Goal: Transaction & Acquisition: Book appointment/travel/reservation

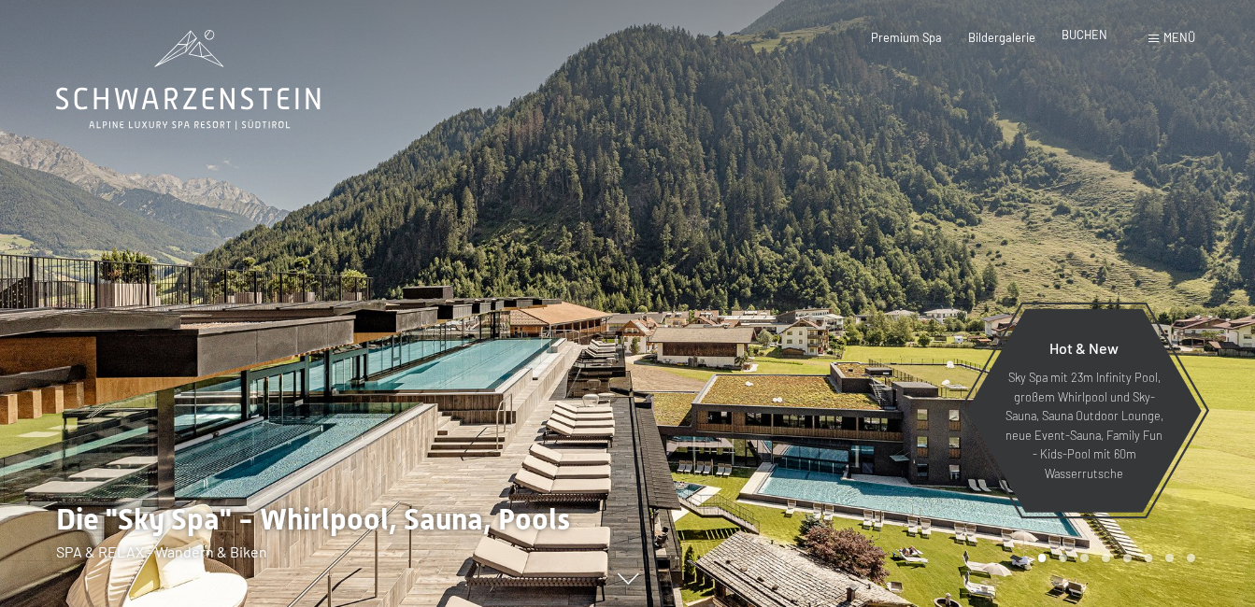
click at [1086, 38] on span "BUCHEN" at bounding box center [1085, 34] width 46 height 15
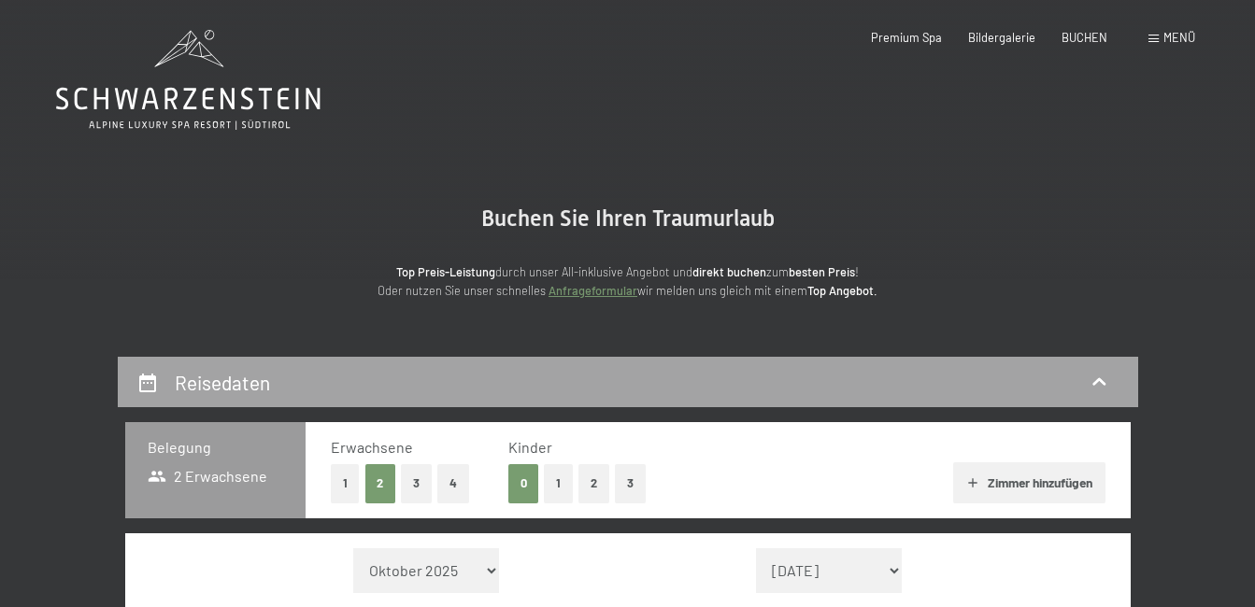
scroll to position [93, 0]
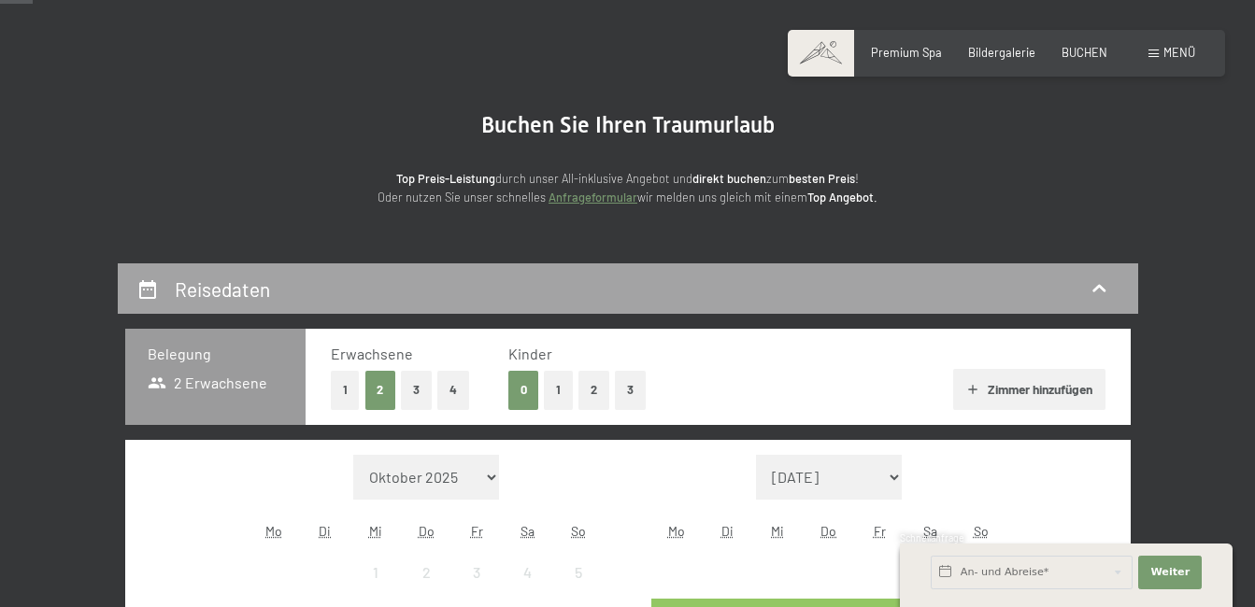
click at [294, 280] on div "Reisedaten" at bounding box center [627, 289] width 983 height 27
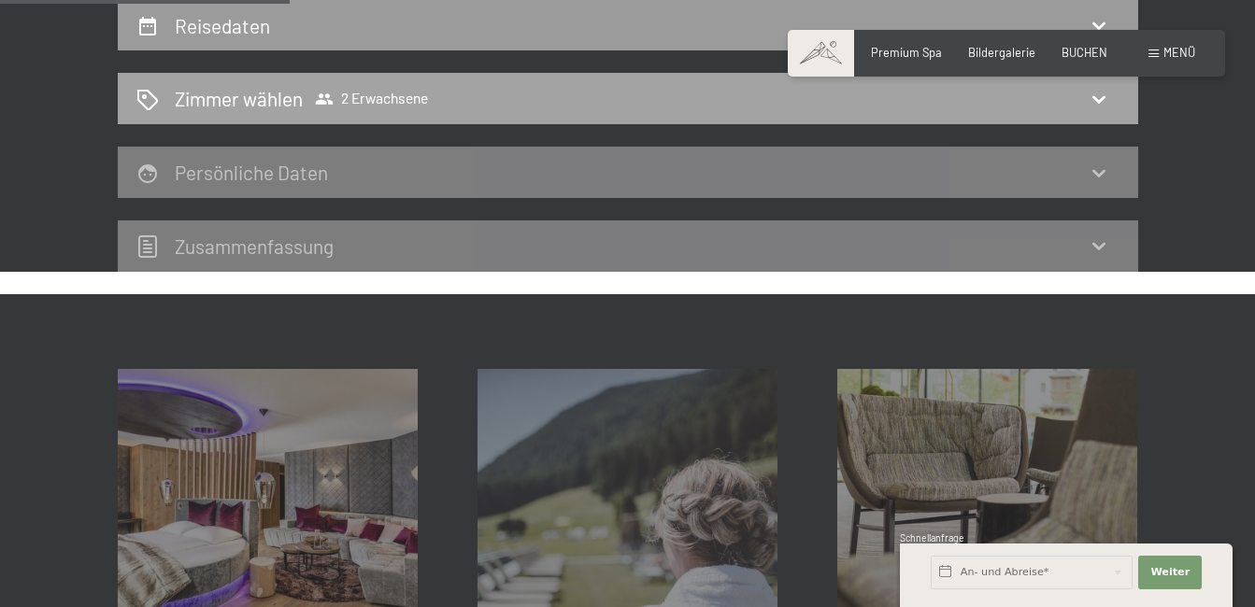
scroll to position [77, 0]
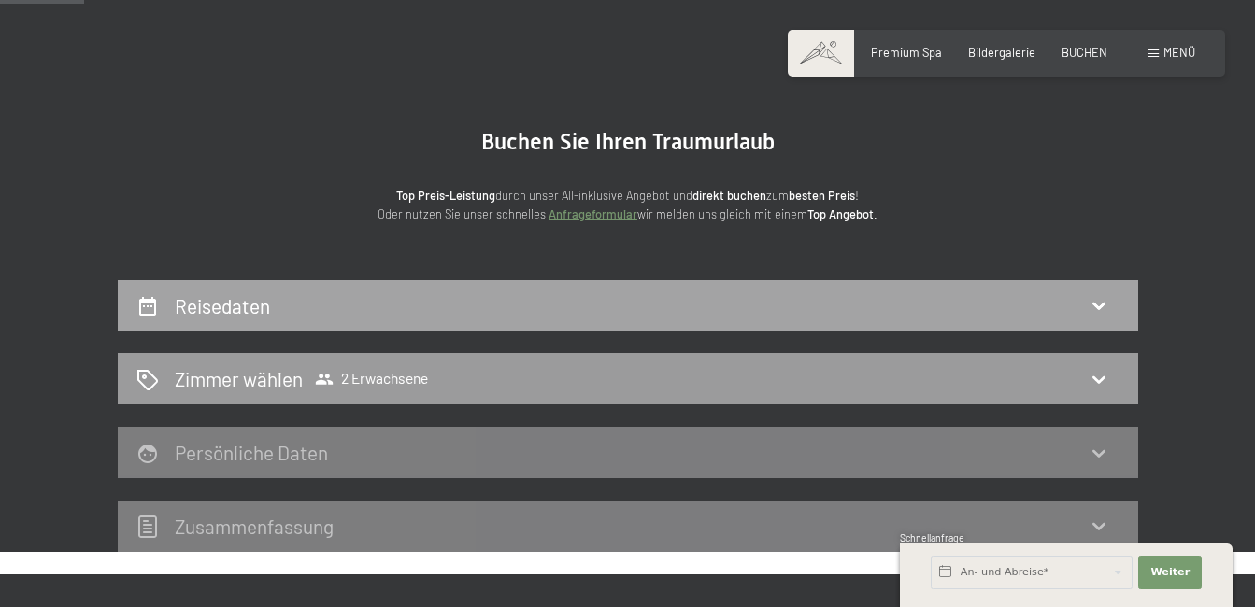
click at [374, 316] on div "Reisedaten" at bounding box center [627, 305] width 983 height 27
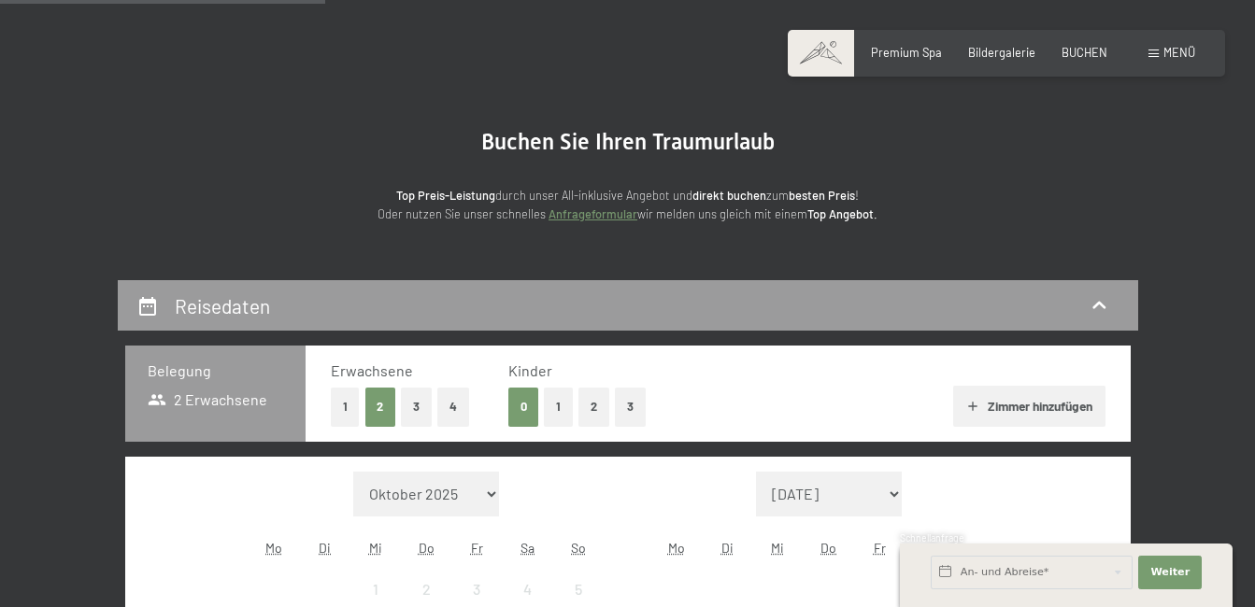
scroll to position [450, 0]
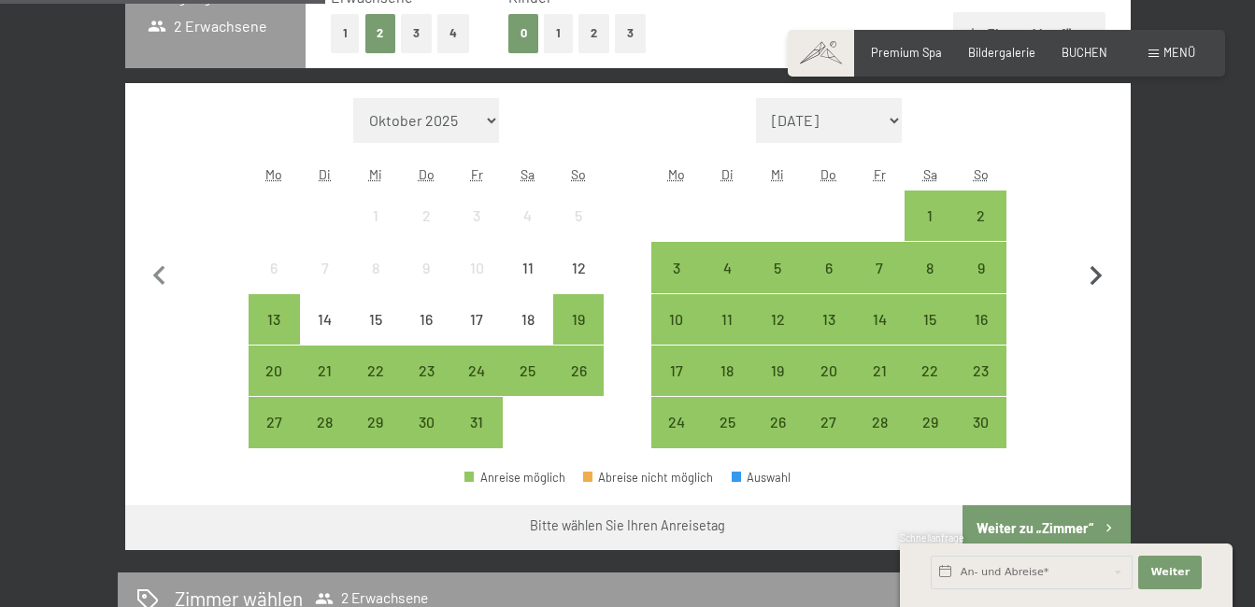
click at [1098, 285] on icon "button" at bounding box center [1096, 276] width 39 height 39
select select "2025-11-01"
select select "2025-12-01"
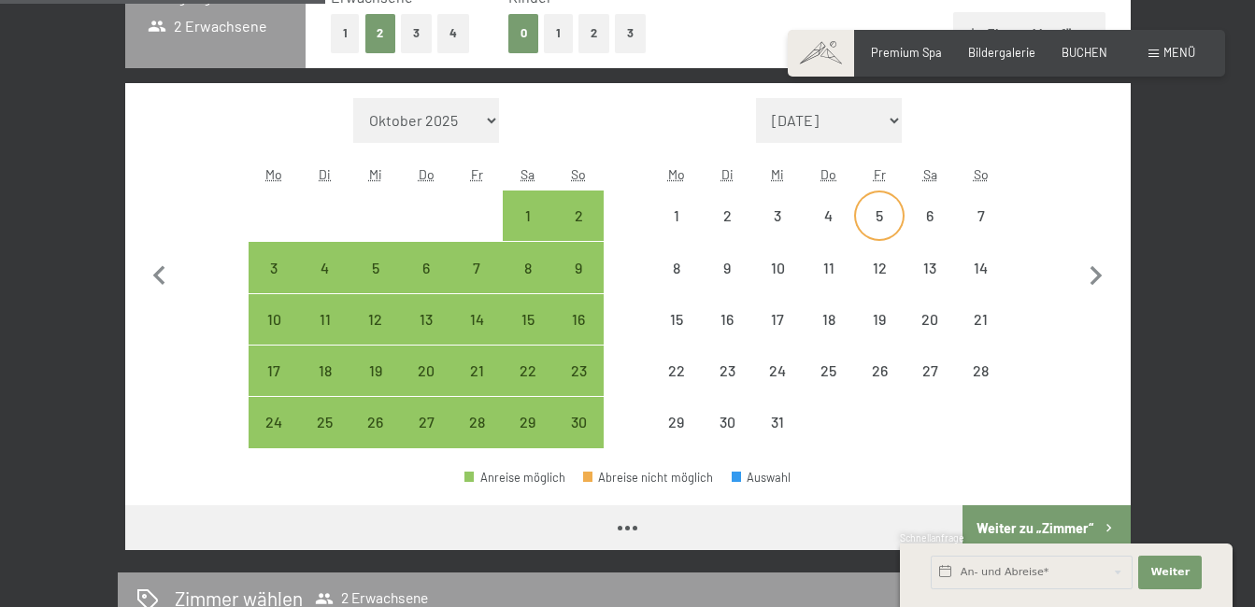
select select "2025-11-01"
select select "2025-12-01"
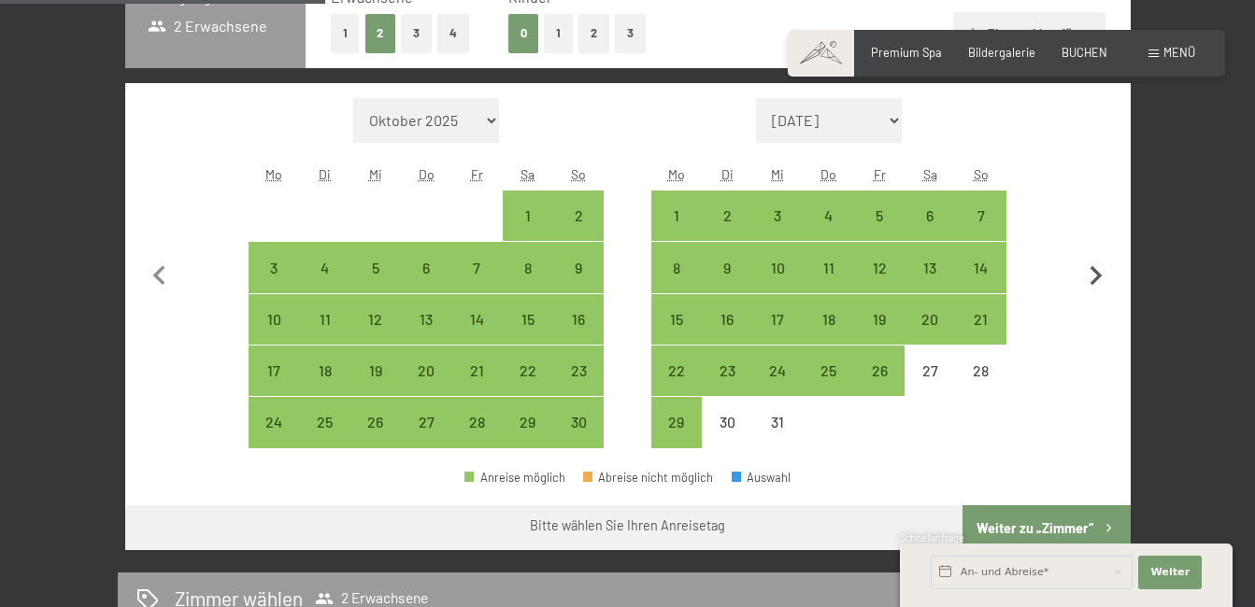
click at [1077, 278] on icon "button" at bounding box center [1096, 276] width 39 height 39
select select "2025-12-01"
select select "2026-01-01"
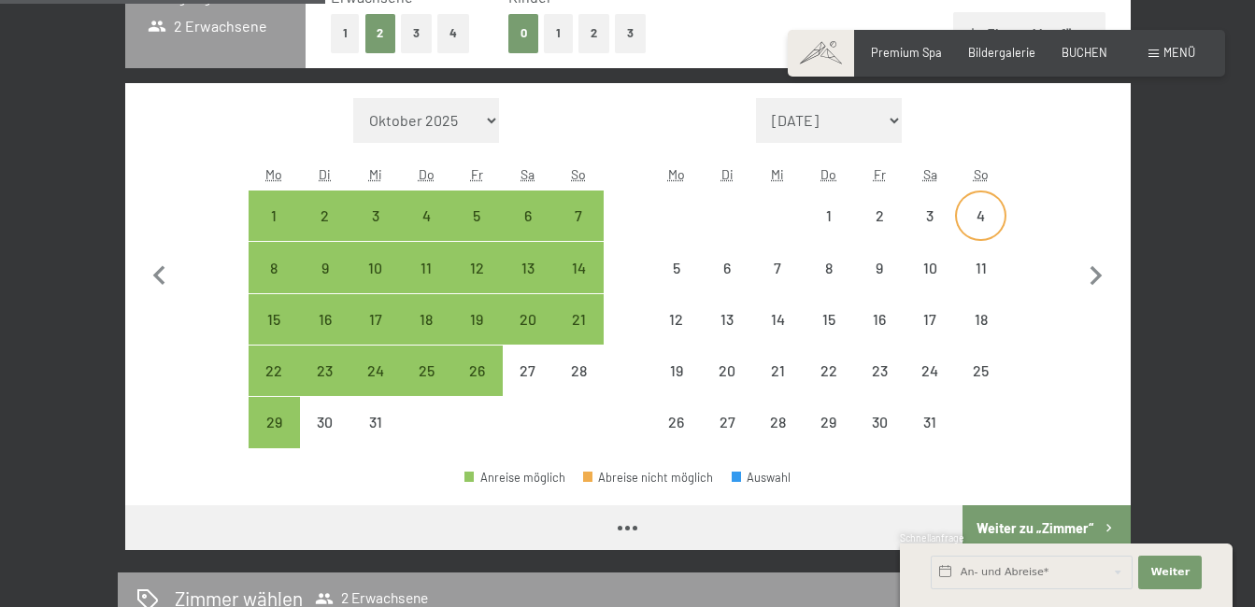
drag, startPoint x: 923, startPoint y: 195, endPoint x: 959, endPoint y: 217, distance: 41.5
click at [927, 199] on div "3" at bounding box center [929, 216] width 47 height 47
select select "2025-12-01"
select select "2026-01-01"
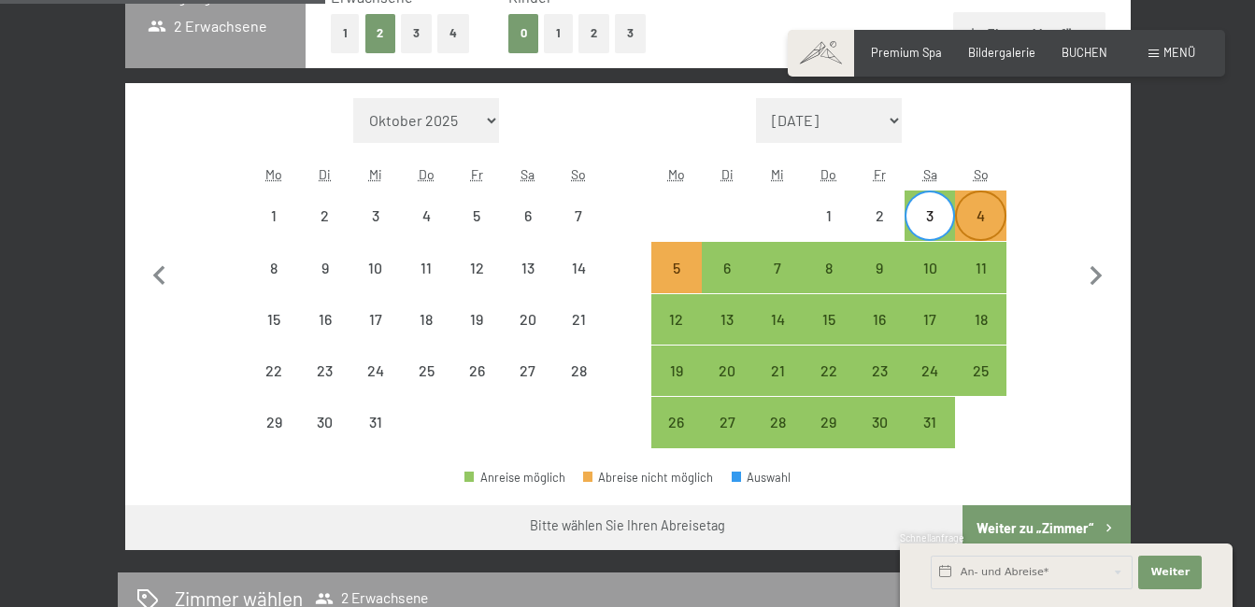
click at [977, 224] on div "4" at bounding box center [980, 231] width 47 height 47
select select "2025-12-01"
select select "2026-01-01"
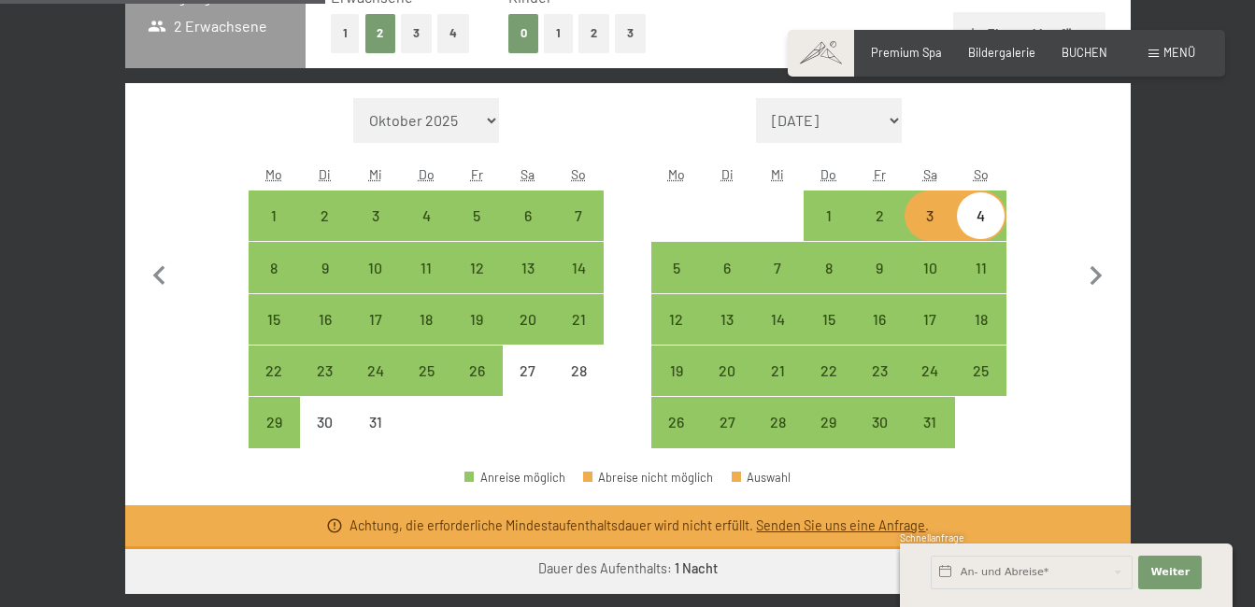
click at [1211, 252] on div "3. Januar bis 4. Januar 2026 Belegung 2 Erwachsene Erwachsene 1 2 3 4 Kinder 0 …" at bounding box center [627, 361] width 1255 height 908
click at [941, 210] on div "3" at bounding box center [929, 216] width 47 height 47
select select "2025-12-01"
select select "2026-01-01"
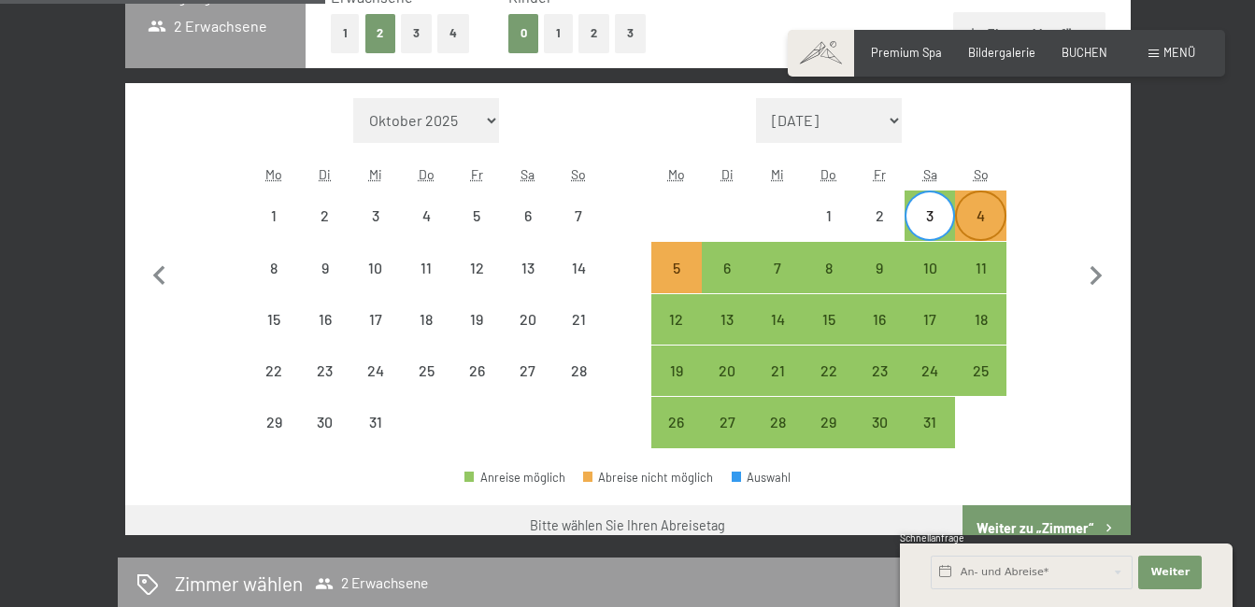
click at [996, 221] on div "4" at bounding box center [980, 231] width 47 height 47
select select "2025-12-01"
select select "2026-01-01"
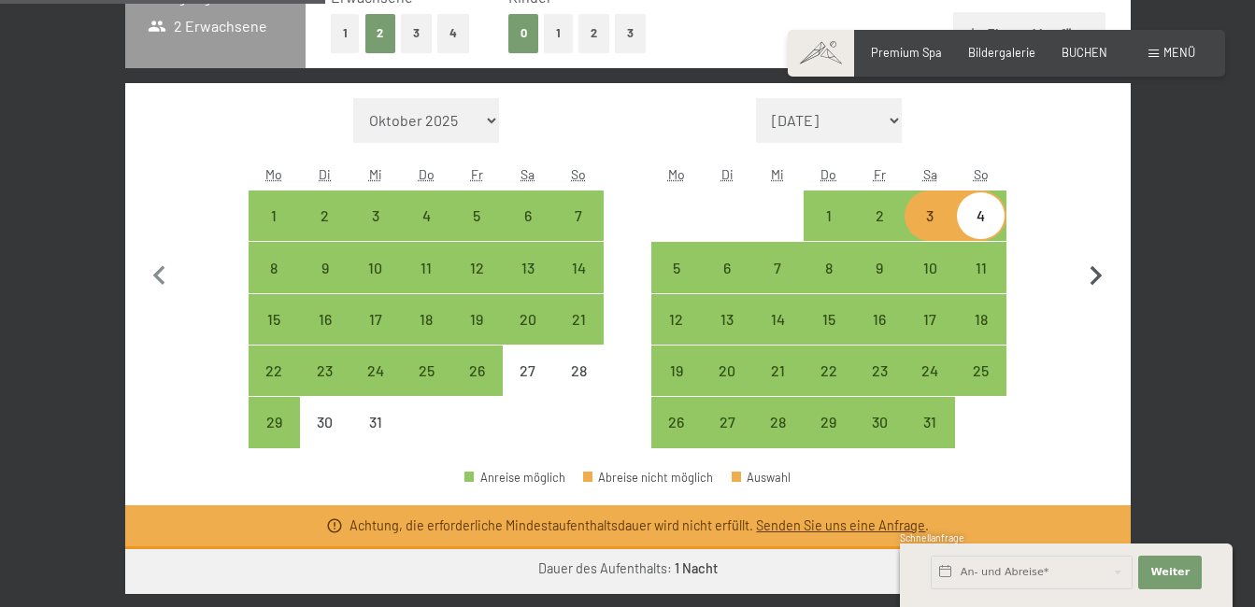
click at [1083, 181] on button "button" at bounding box center [1096, 273] width 39 height 351
select select "2026-01-01"
select select "2026-02-01"
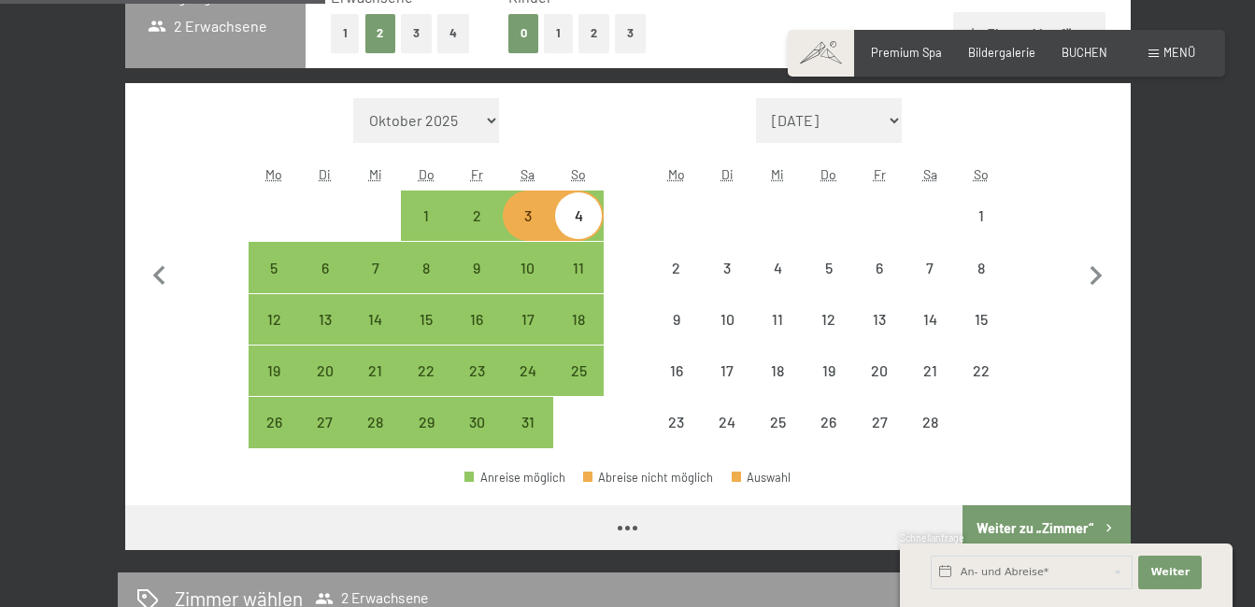
select select "2026-01-01"
select select "2026-02-01"
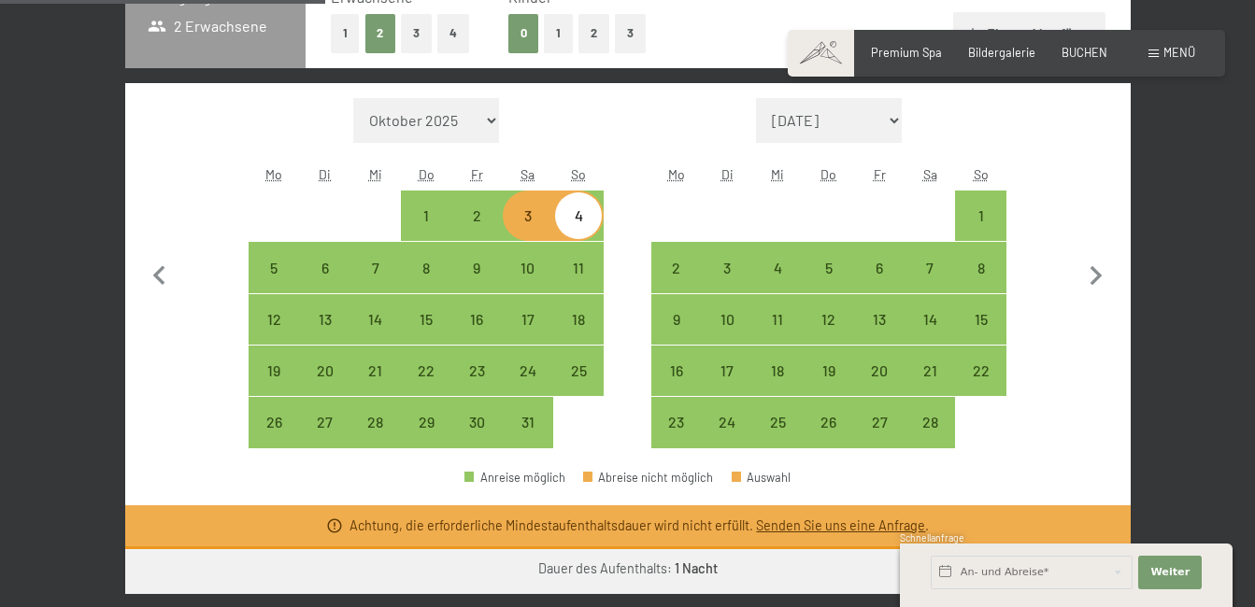
click at [506, 207] on div "3" at bounding box center [528, 216] width 47 height 47
select select "2026-01-01"
select select "2026-02-01"
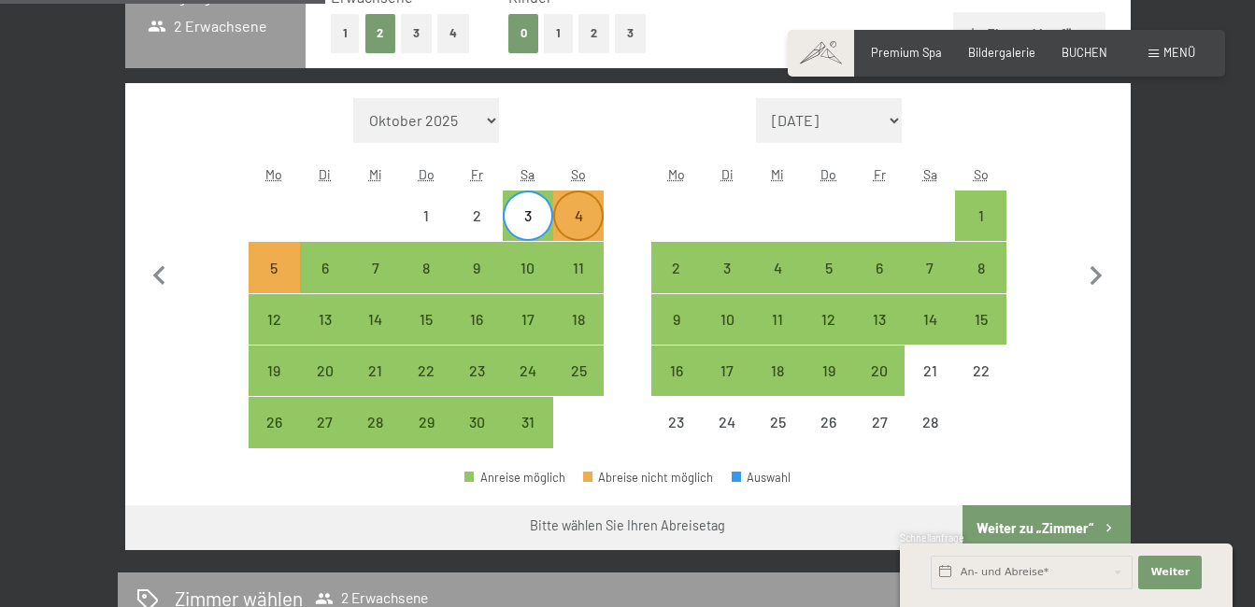
click at [555, 226] on div "4" at bounding box center [578, 231] width 47 height 47
select select "2026-01-01"
select select "2026-02-01"
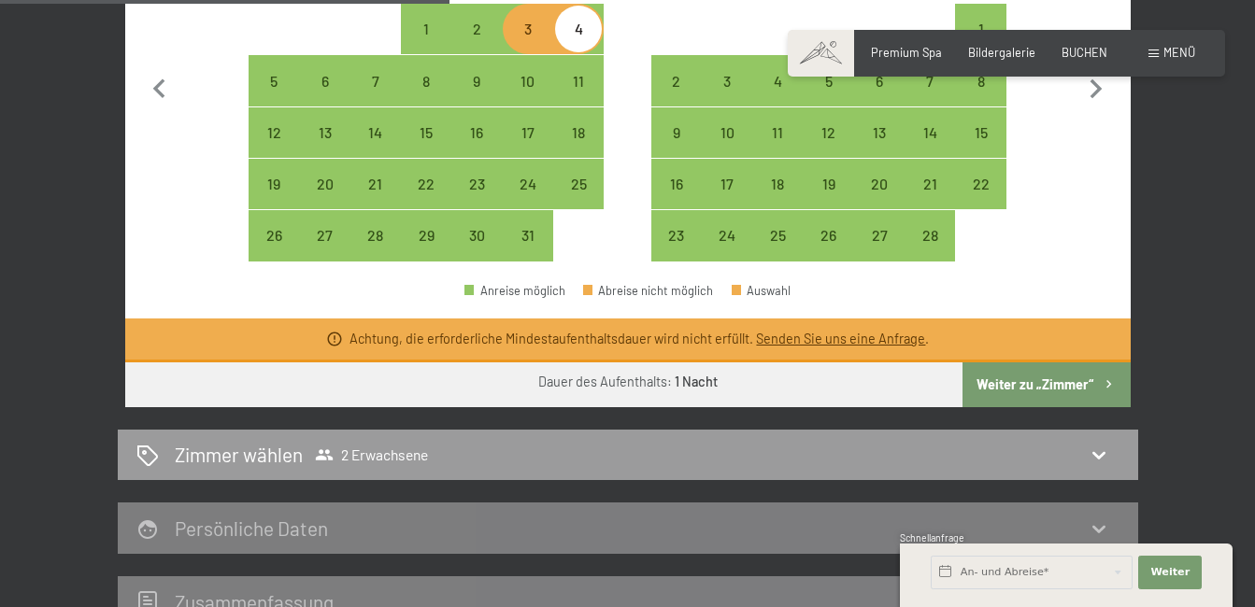
click at [821, 342] on link "Senden Sie uns eine Anfrage" at bounding box center [840, 339] width 169 height 16
select select "2026-01-01"
select select "2026-02-01"
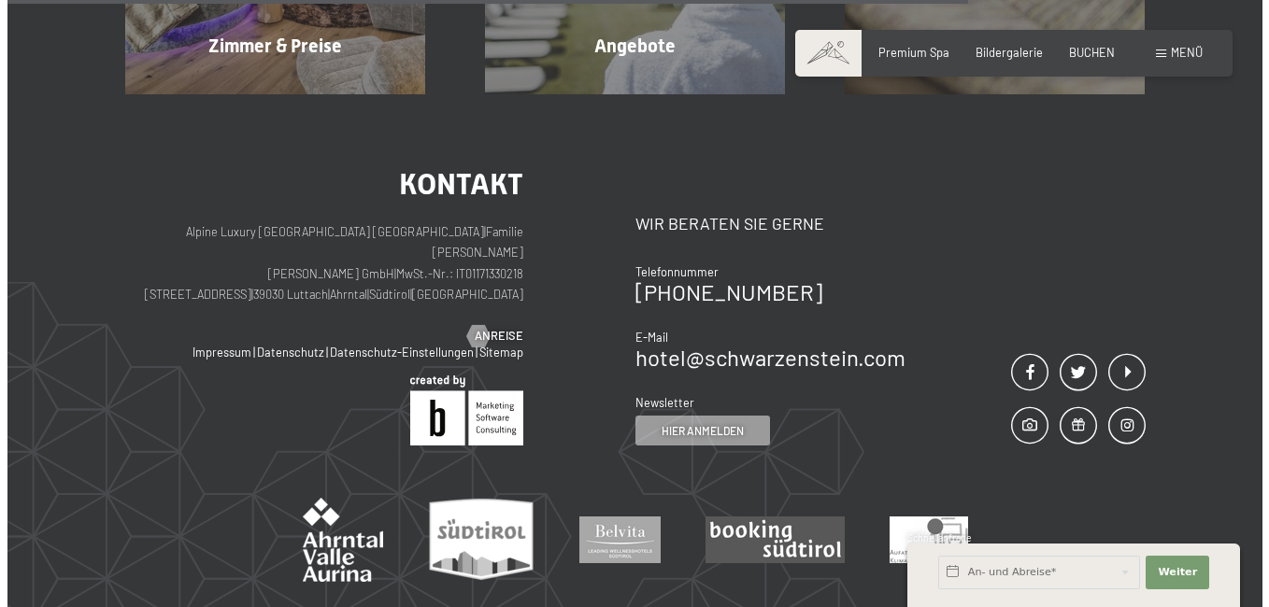
scroll to position [1907, 0]
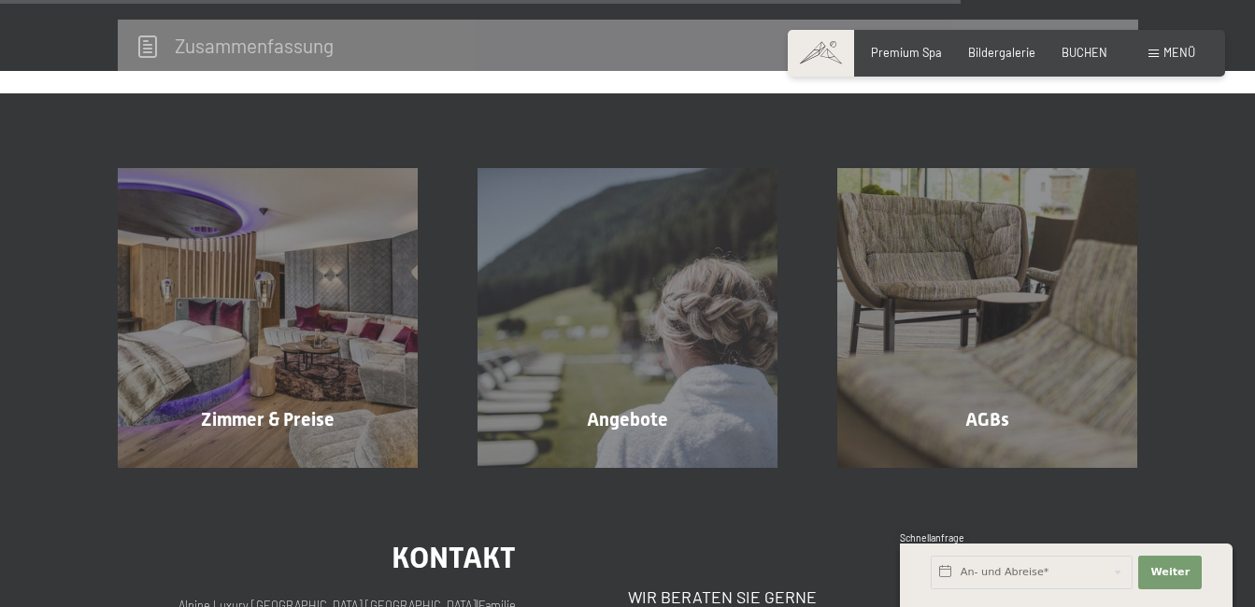
click at [1146, 57] on div "Buchen Anfragen Premium Spa Bildergalerie BUCHEN Menü DE IT EN Gutschein Bilder…" at bounding box center [1007, 53] width 378 height 17
click at [1153, 49] on div "Menü" at bounding box center [1171, 53] width 47 height 17
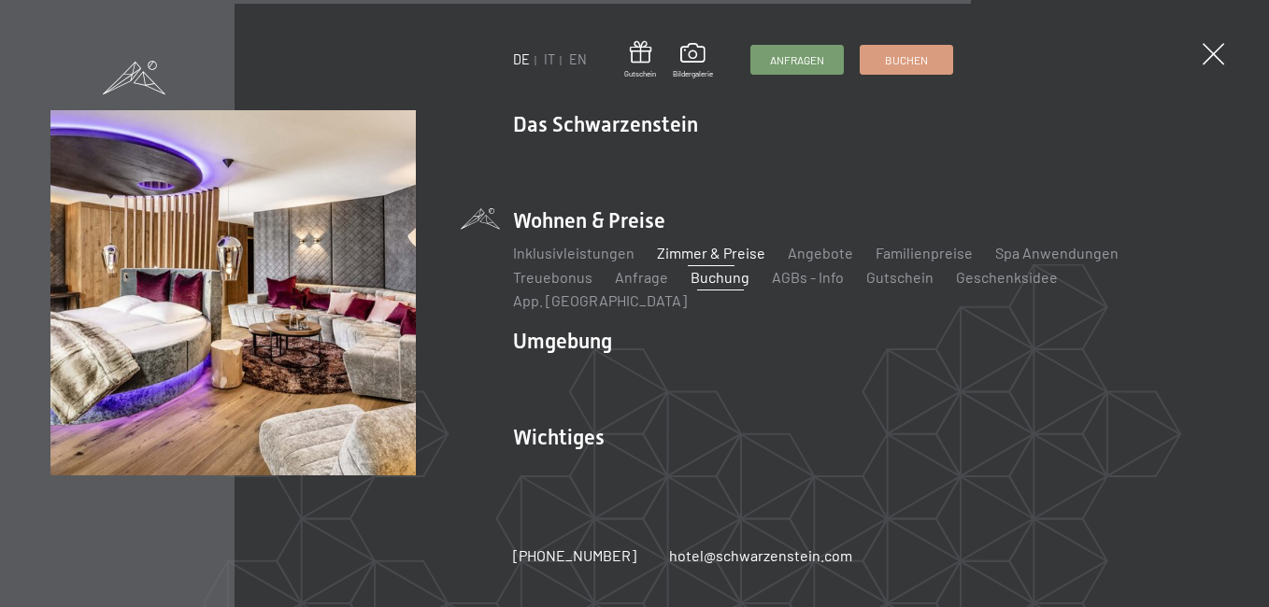
click at [738, 262] on link "Zimmer & Preise" at bounding box center [711, 253] width 108 height 18
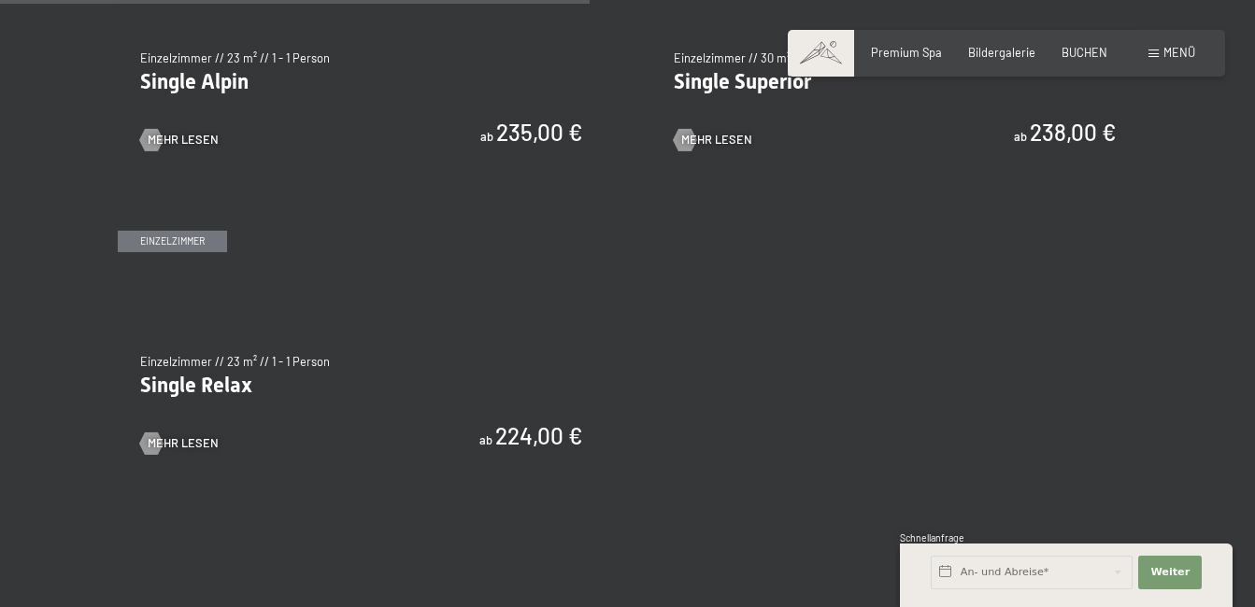
scroll to position [2243, 0]
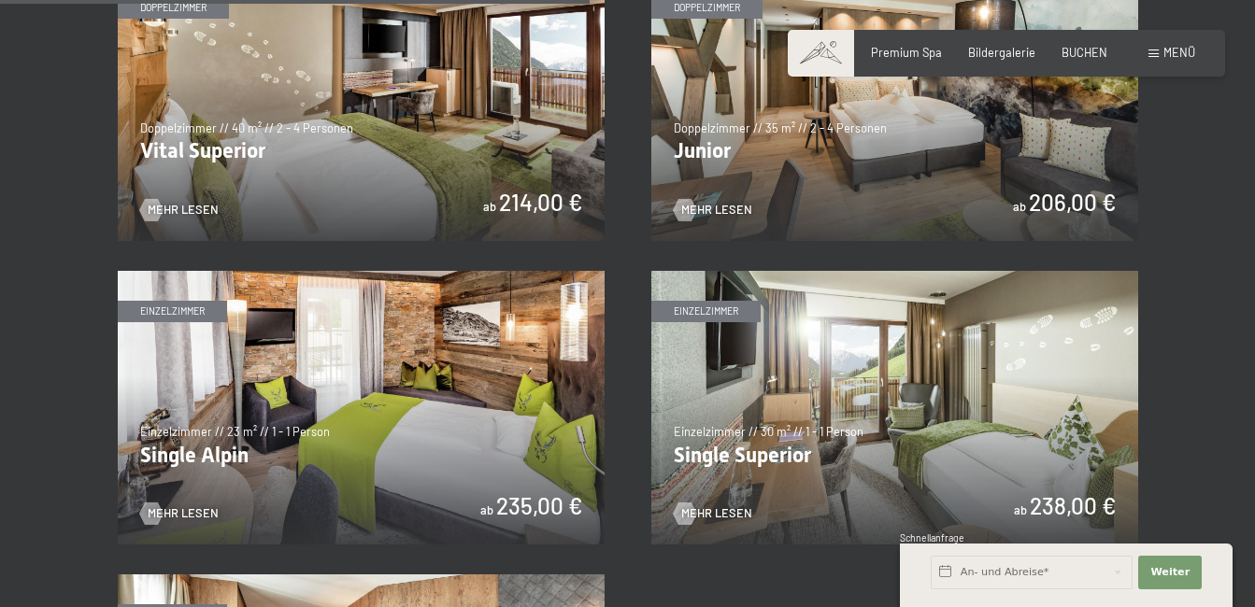
click at [908, 152] on img at bounding box center [894, 104] width 487 height 274
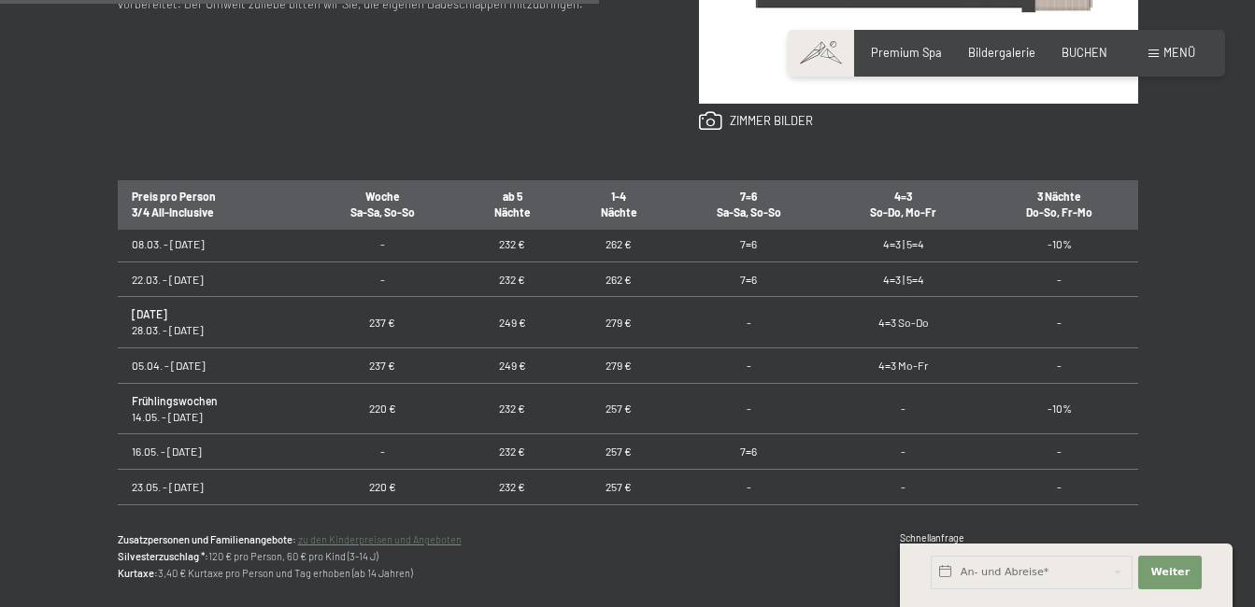
scroll to position [654, 0]
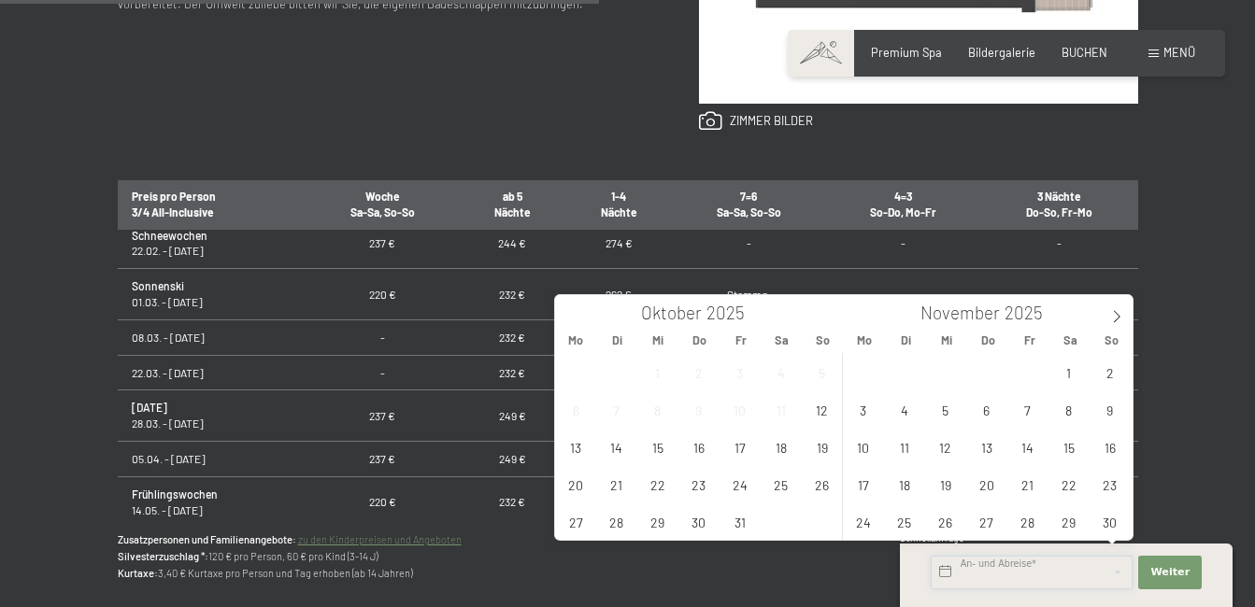
click at [1031, 567] on input "text" at bounding box center [1032, 573] width 202 height 34
click at [1236, 424] on div "Anfragen Buchen Doppelzimmer // 35 m² // 2 - 4 Personen Junior ab 206,00 € Auss…" at bounding box center [627, 122] width 1255 height 1040
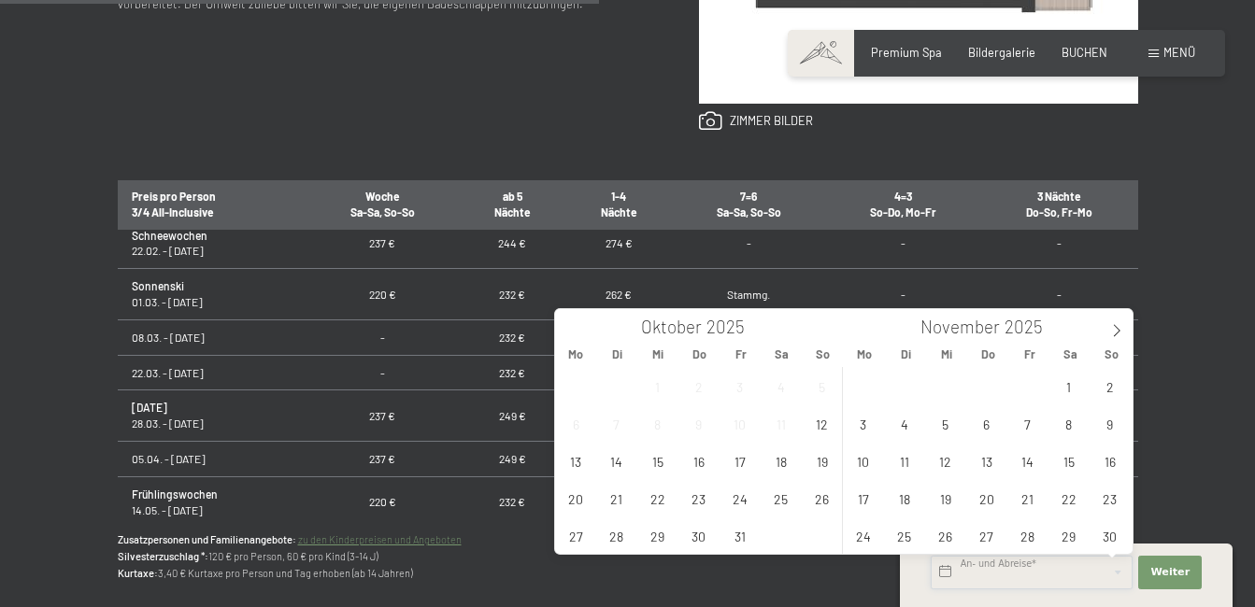
click at [1050, 569] on input "text" at bounding box center [1032, 573] width 202 height 34
click at [1112, 323] on span at bounding box center [1117, 325] width 32 height 32
type input "2026"
click at [1112, 327] on icon at bounding box center [1116, 330] width 13 height 13
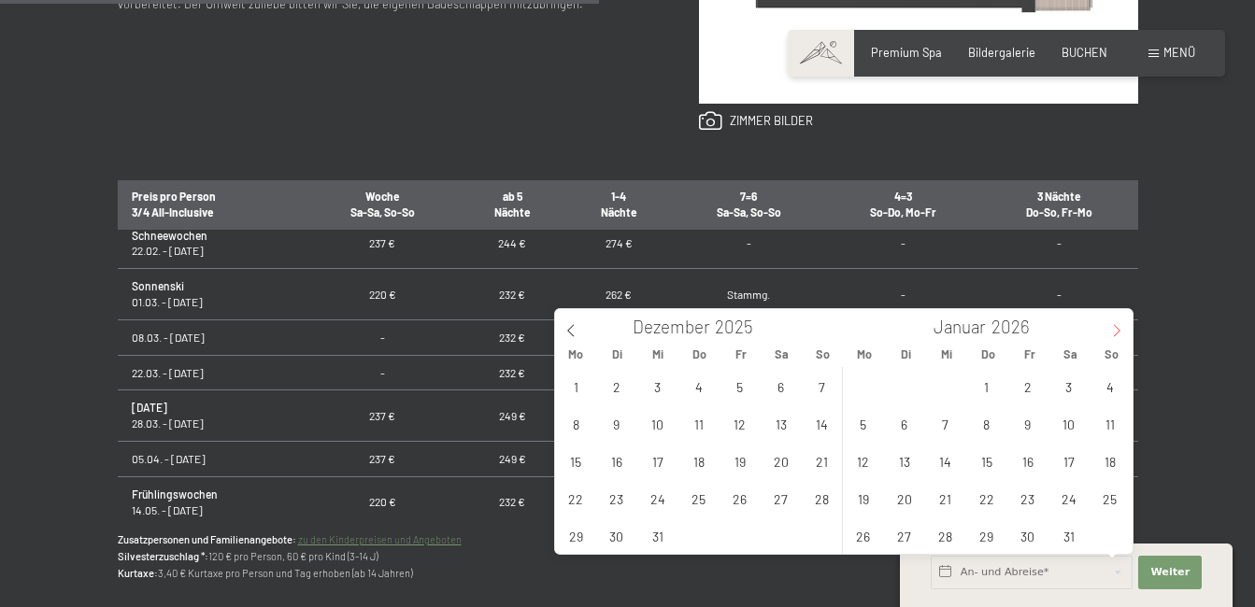
type input "2026"
click at [782, 536] on span "31" at bounding box center [781, 536] width 36 height 36
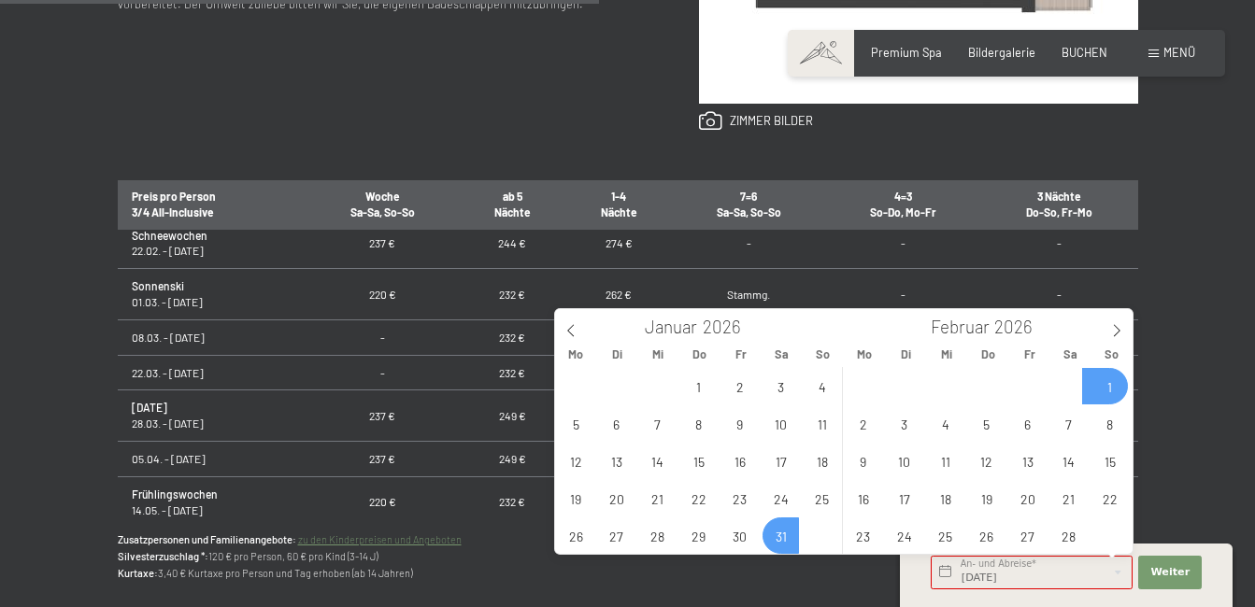
click at [1110, 393] on span "1" at bounding box center [1109, 386] width 36 height 36
type input "Sa. 31.01.2026 - So. 01.02.2026"
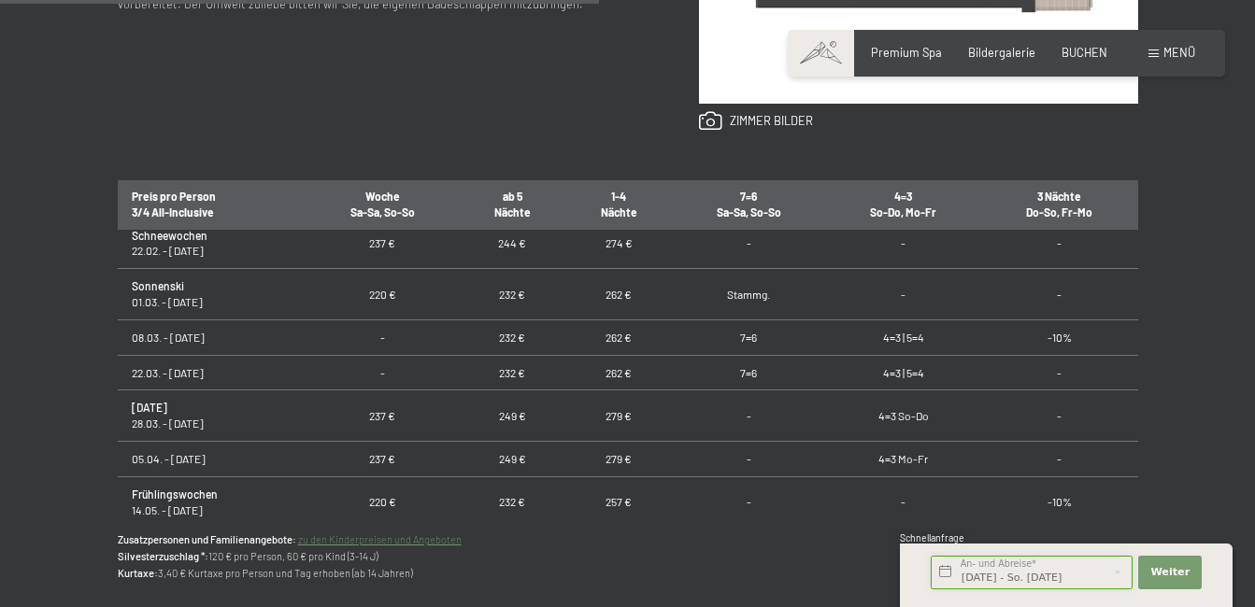
scroll to position [0, 2]
click at [1170, 570] on span "Weiter" at bounding box center [1169, 572] width 39 height 15
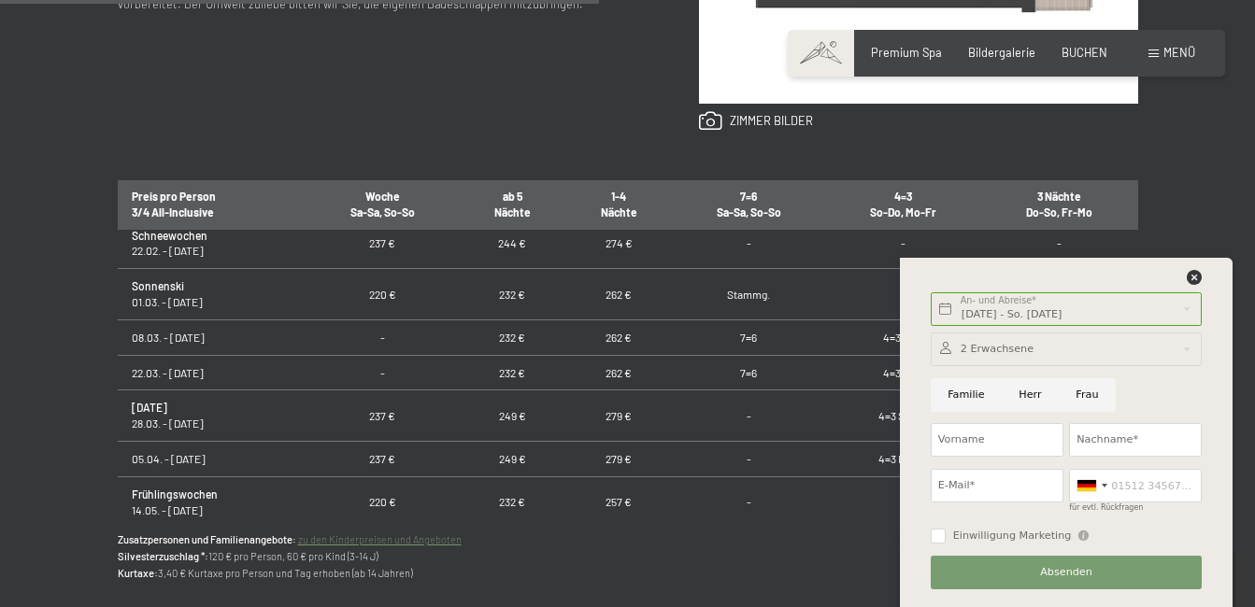
click at [1032, 344] on div at bounding box center [1066, 350] width 271 height 34
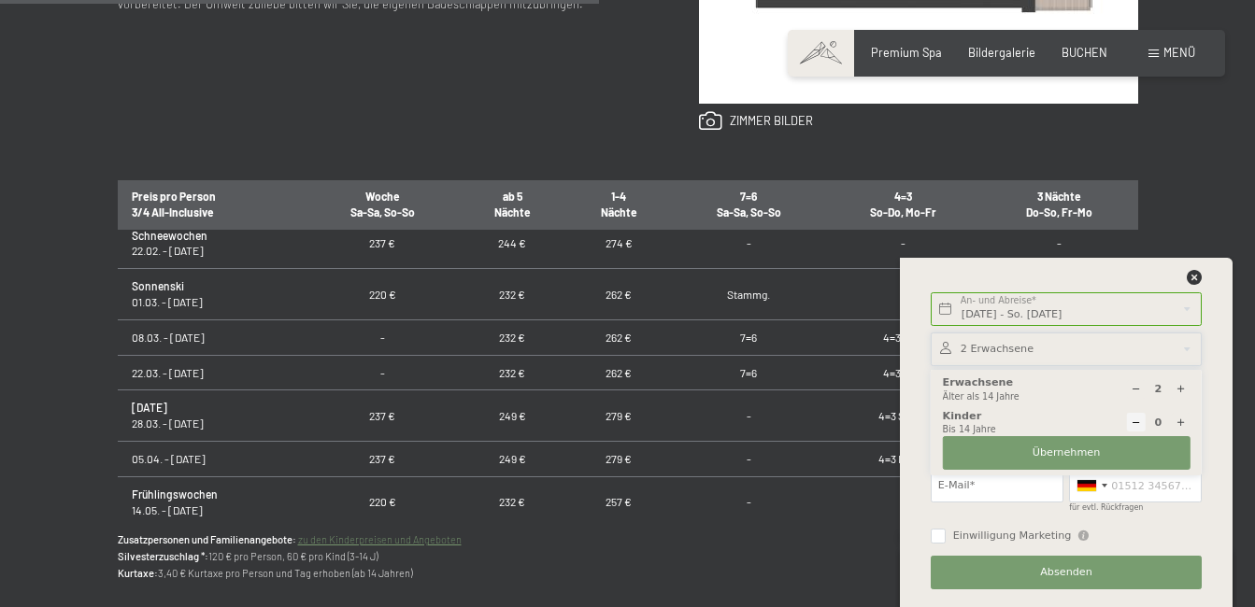
click at [1182, 392] on icon at bounding box center [1181, 389] width 10 height 10
type input "4"
click at [1083, 460] on span "Übernehmen" at bounding box center [1067, 453] width 68 height 15
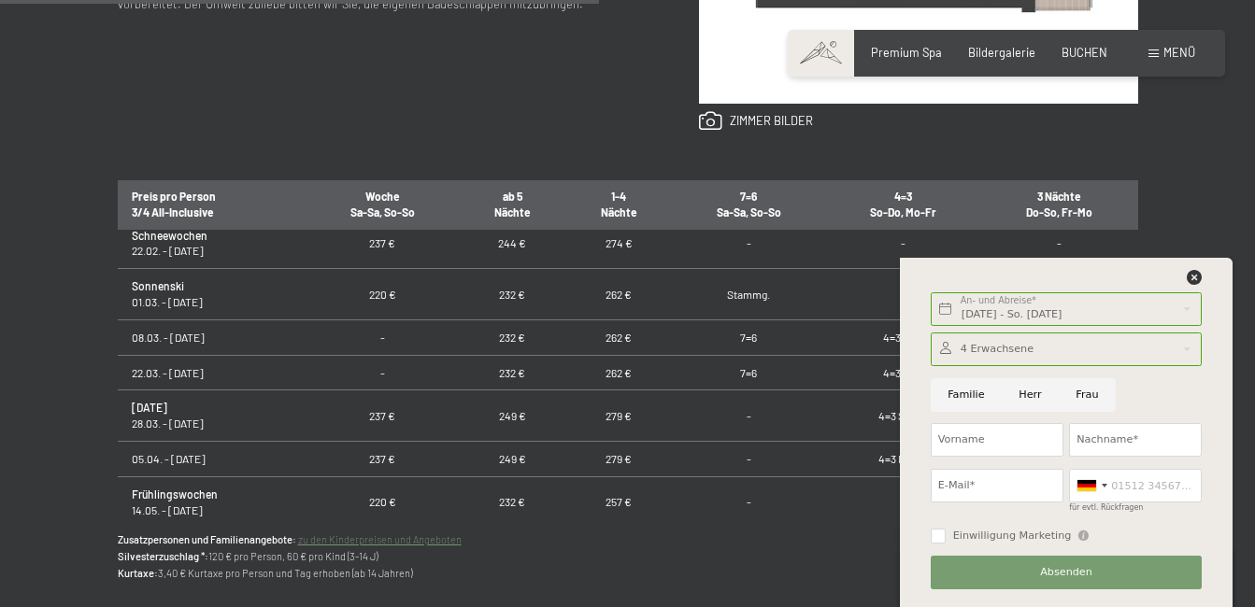
click at [1082, 404] on input "Frau" at bounding box center [1087, 395] width 57 height 34
radio input "true"
click at [1050, 440] on input "Vorname" at bounding box center [997, 440] width 133 height 34
type input "Sarah"
type input "Zoeggeler"
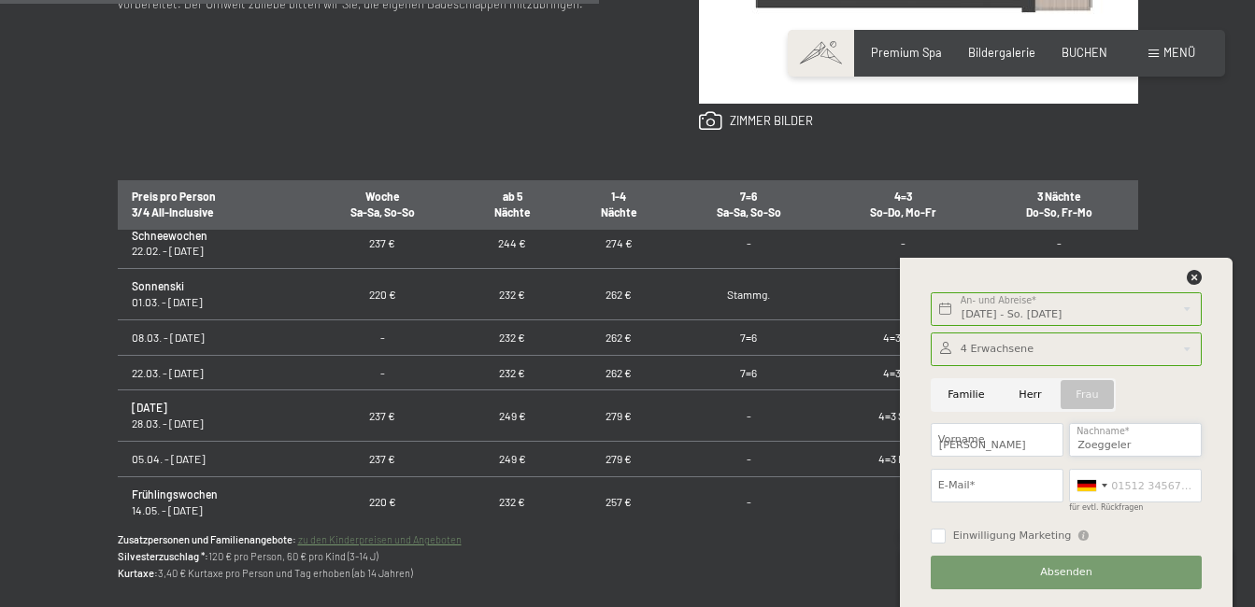
type input "sarah.zoeggeler26@gmail.com"
type input "3923713524"
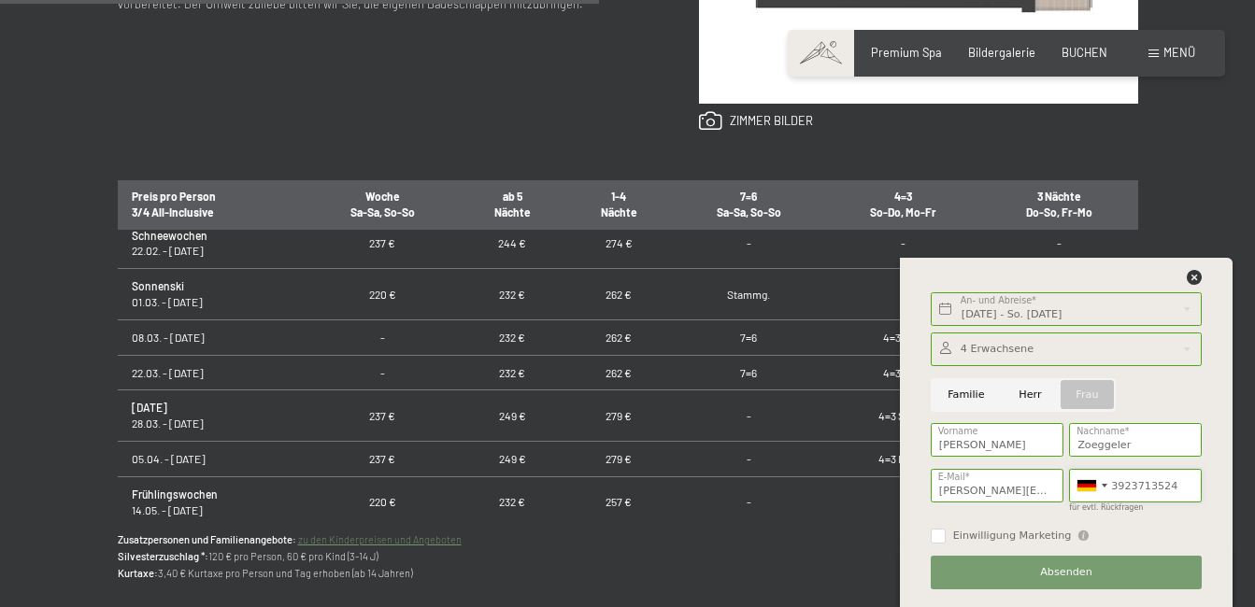
click at [1145, 487] on input "3923713524" at bounding box center [1135, 486] width 133 height 34
click at [1093, 481] on div at bounding box center [1086, 485] width 19 height 11
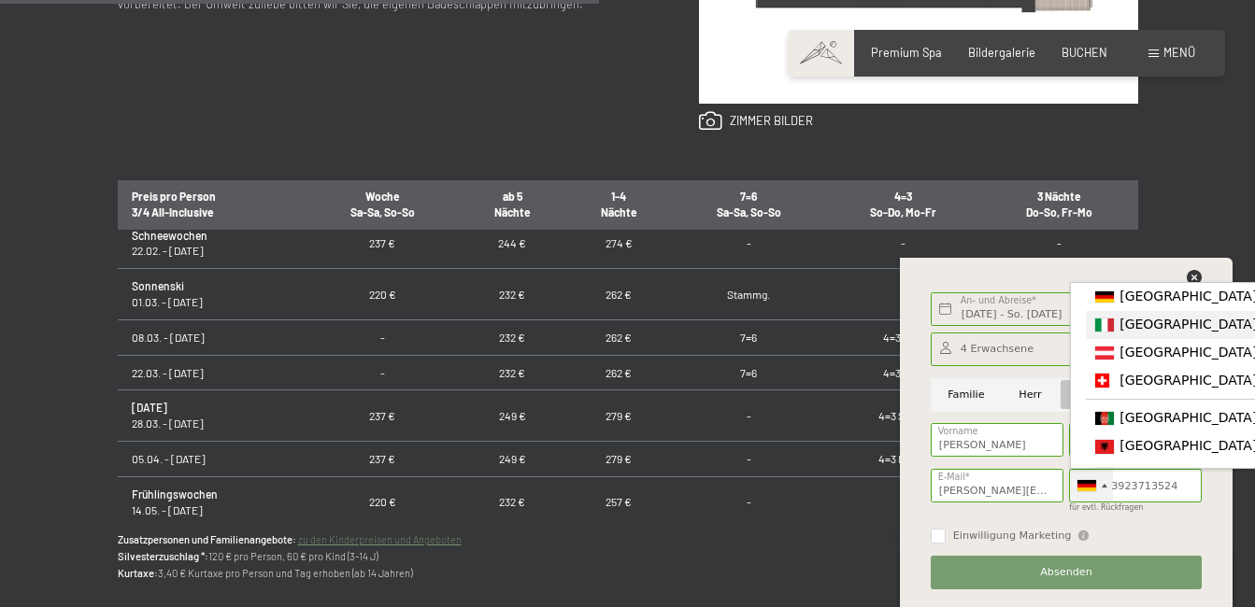
click at [1145, 328] on span "[GEOGRAPHIC_DATA] ([GEOGRAPHIC_DATA])" at bounding box center [1264, 324] width 290 height 15
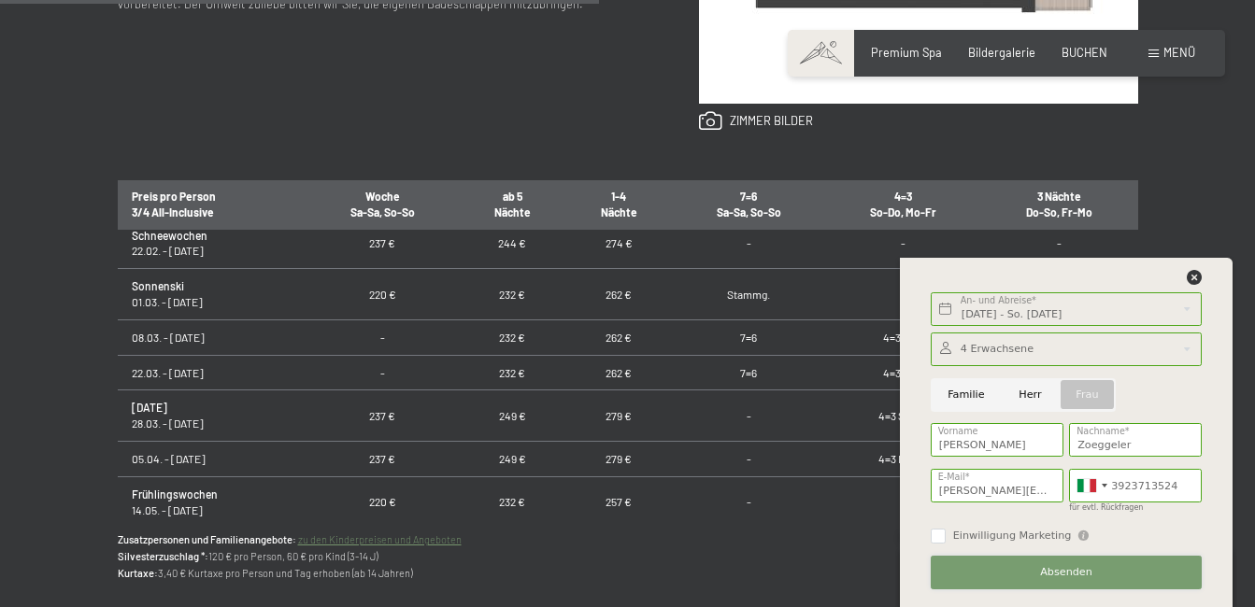
click at [1066, 570] on span "Absenden" at bounding box center [1066, 572] width 52 height 15
